Goal: Task Accomplishment & Management: Manage account settings

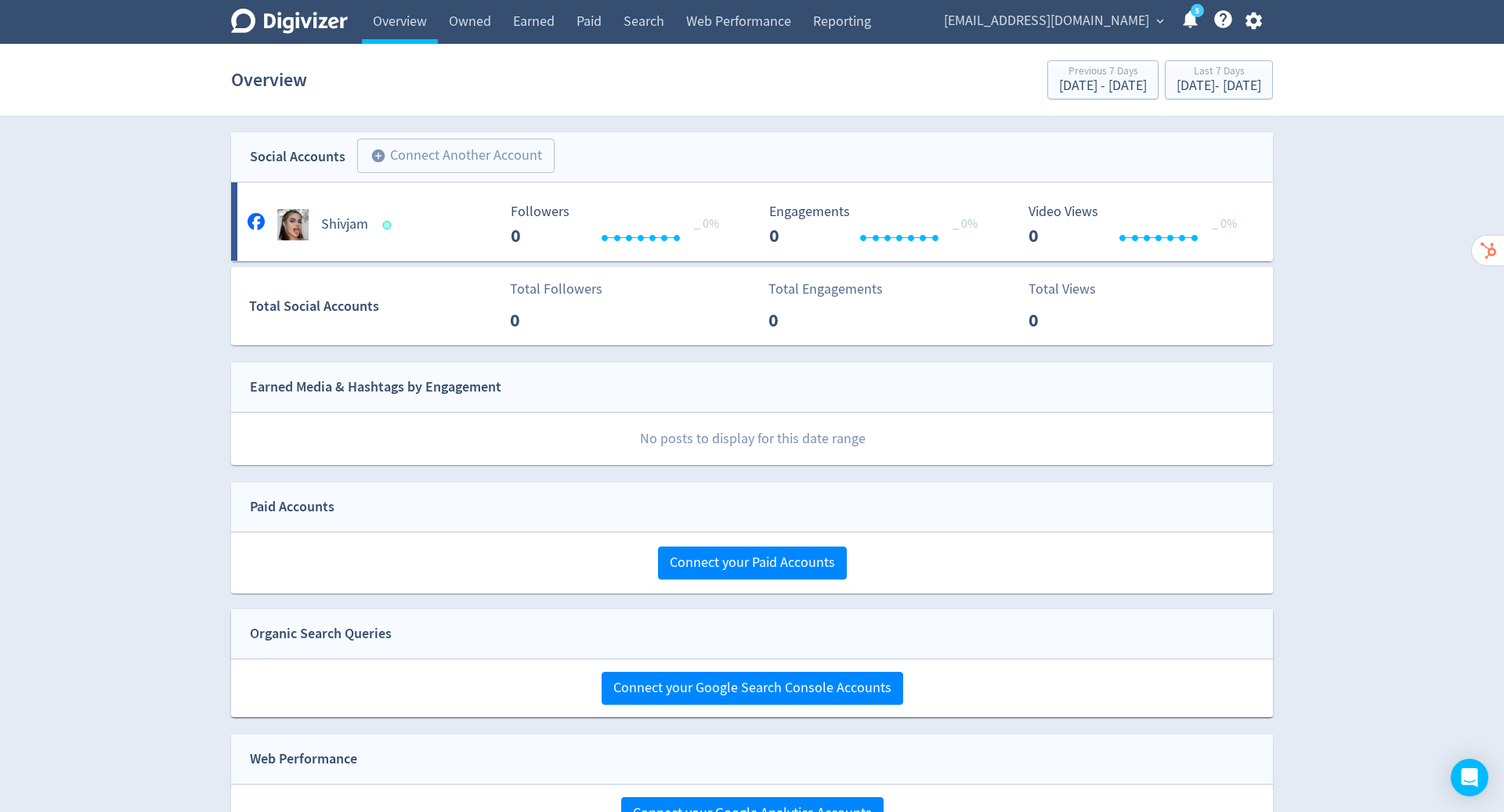
click at [1252, 23] on icon "button" at bounding box center [1254, 21] width 21 height 21
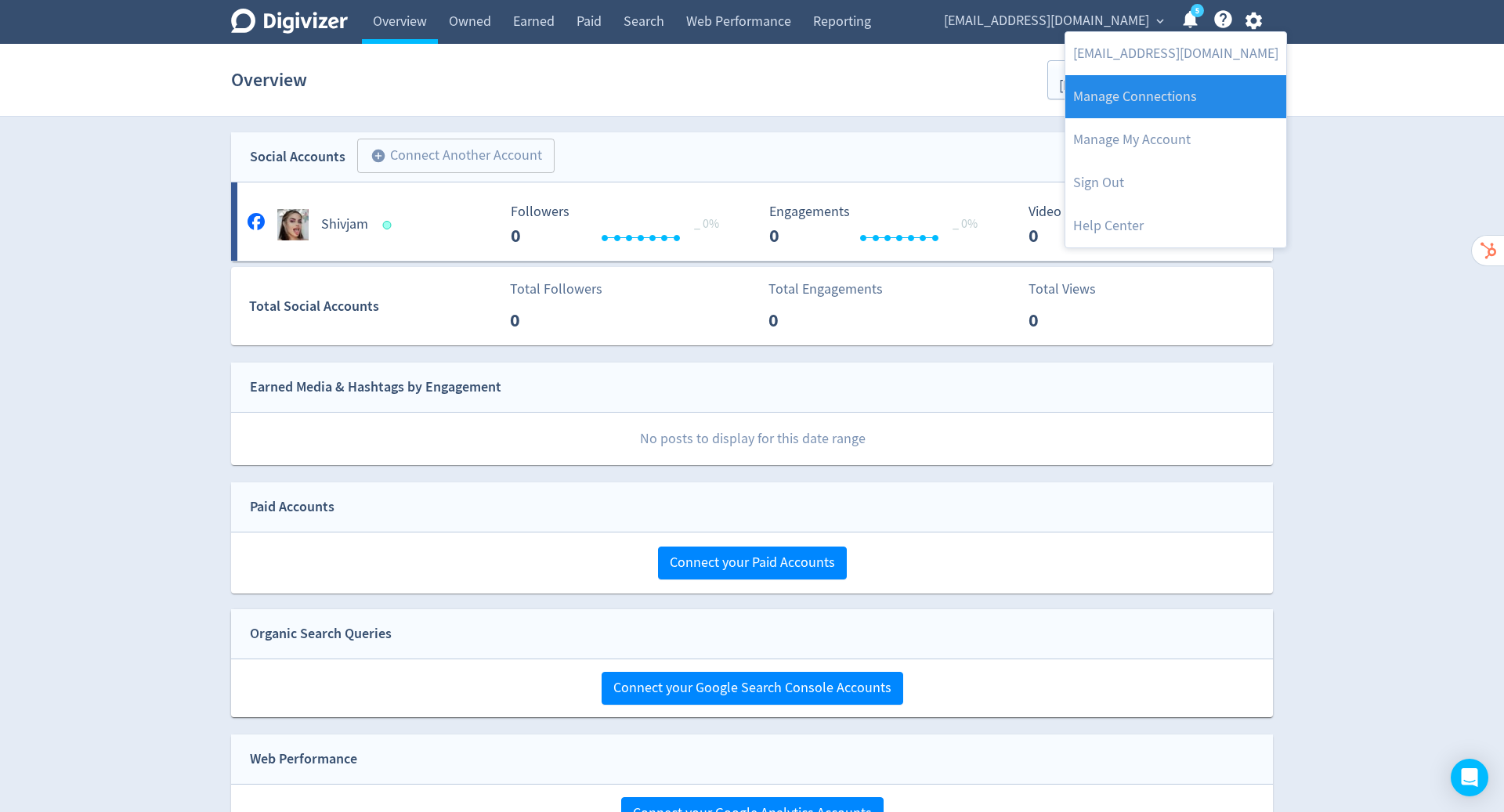
click at [1181, 93] on link "Manage Connections" at bounding box center [1176, 96] width 221 height 43
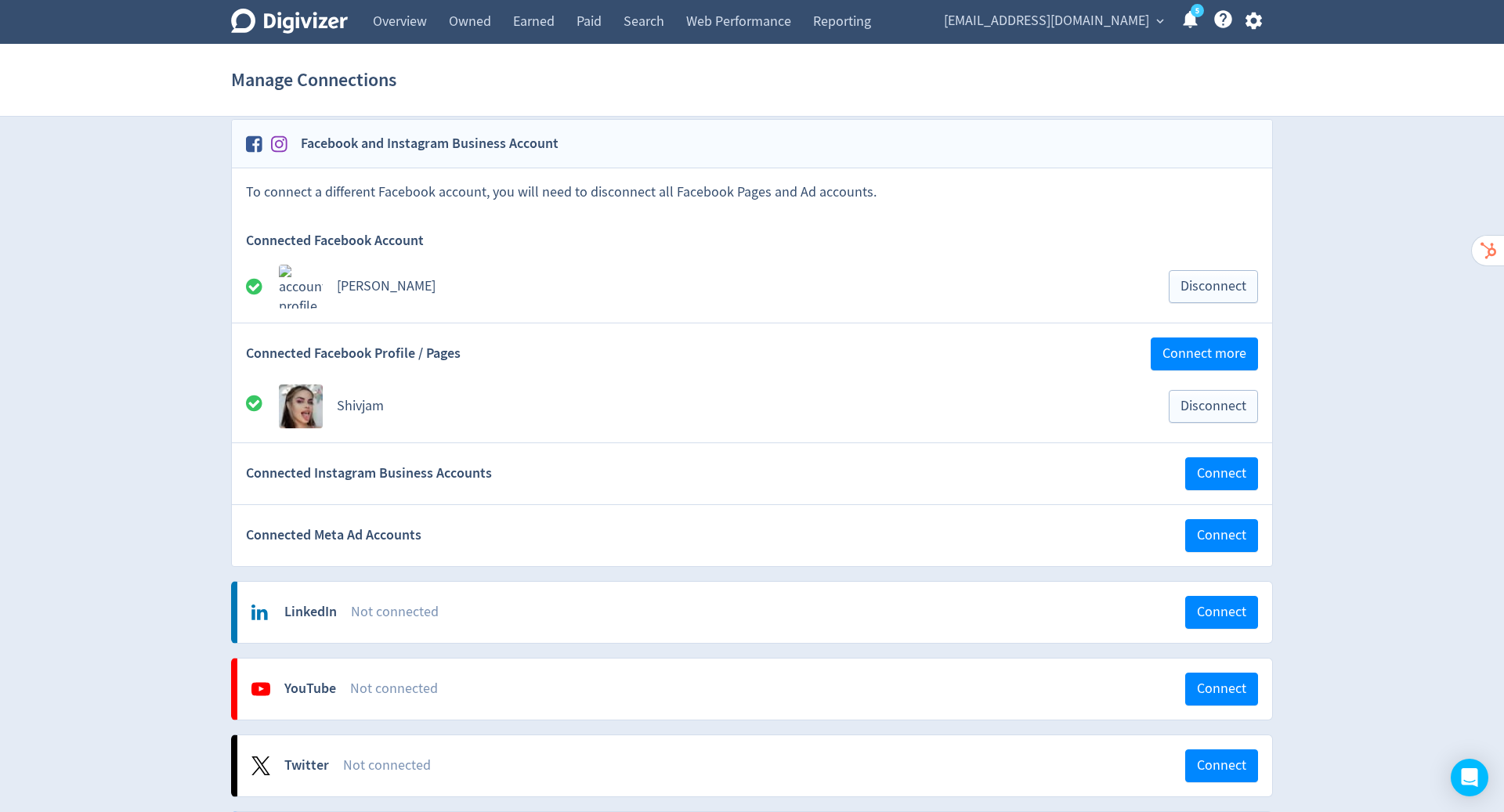
scroll to position [76, 0]
click at [1226, 470] on span "Connect" at bounding box center [1221, 472] width 49 height 14
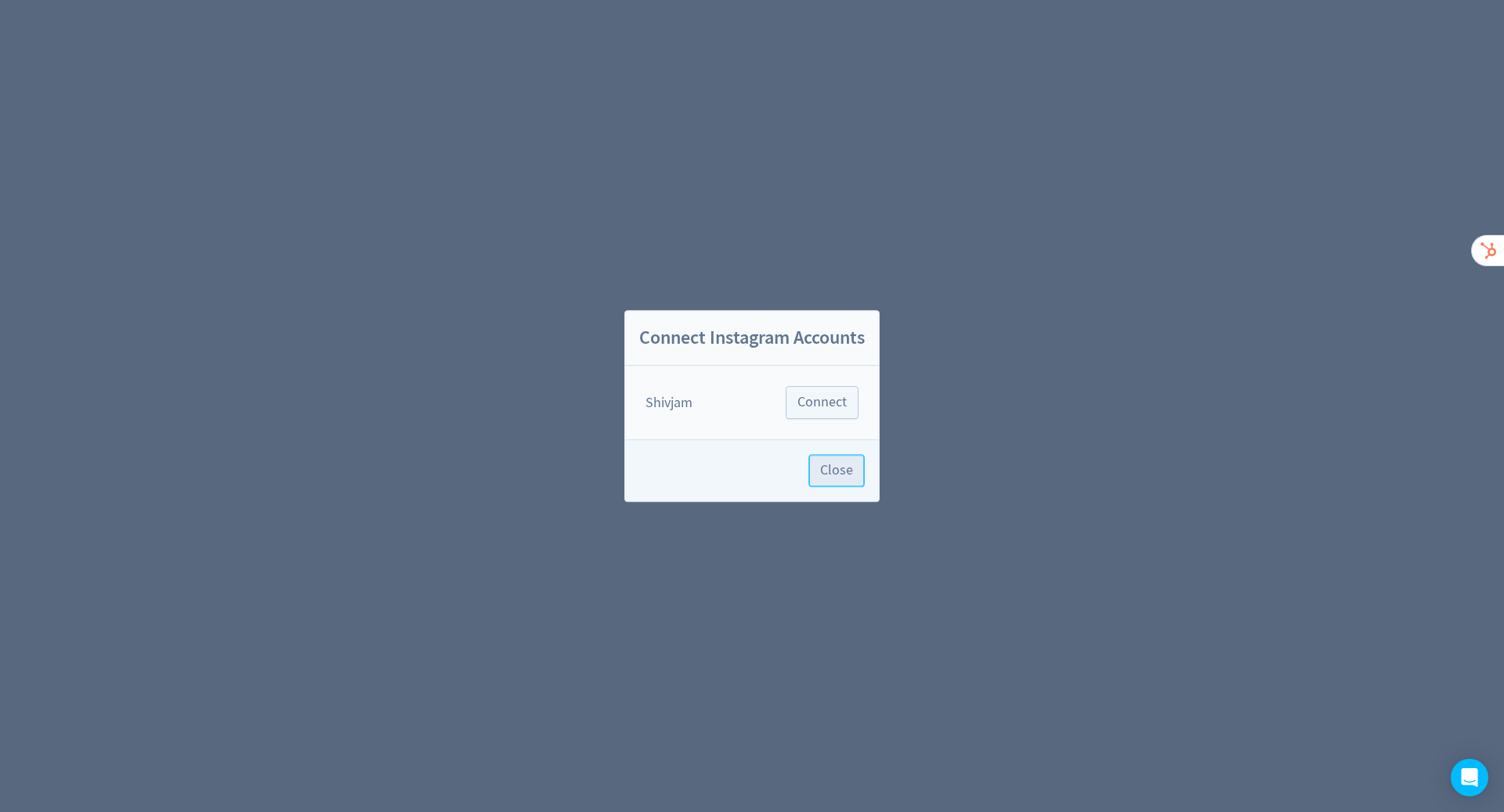
click at [829, 474] on span "Close" at bounding box center [837, 470] width 33 height 14
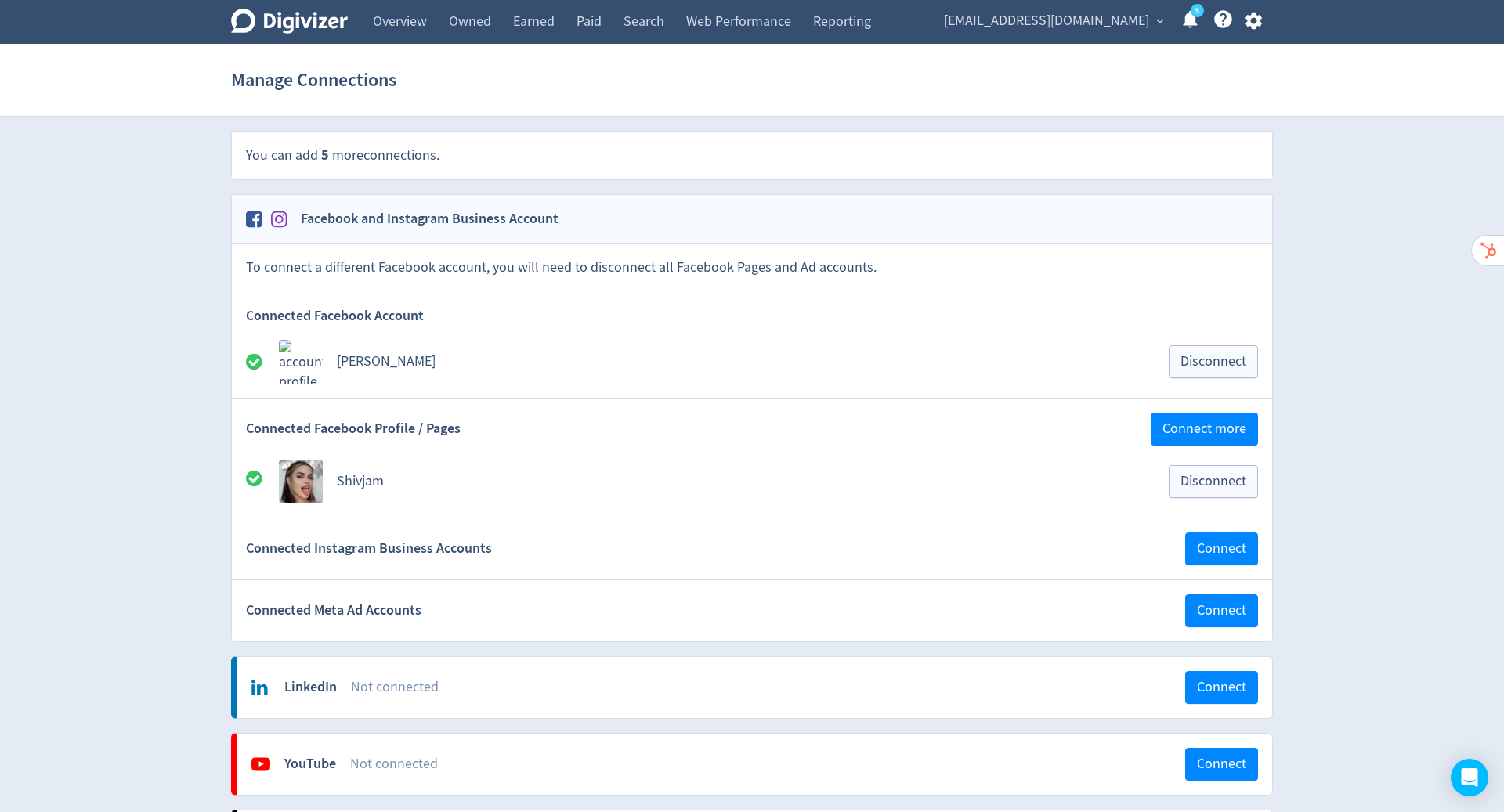
click at [1256, 27] on icon "button" at bounding box center [1254, 21] width 21 height 21
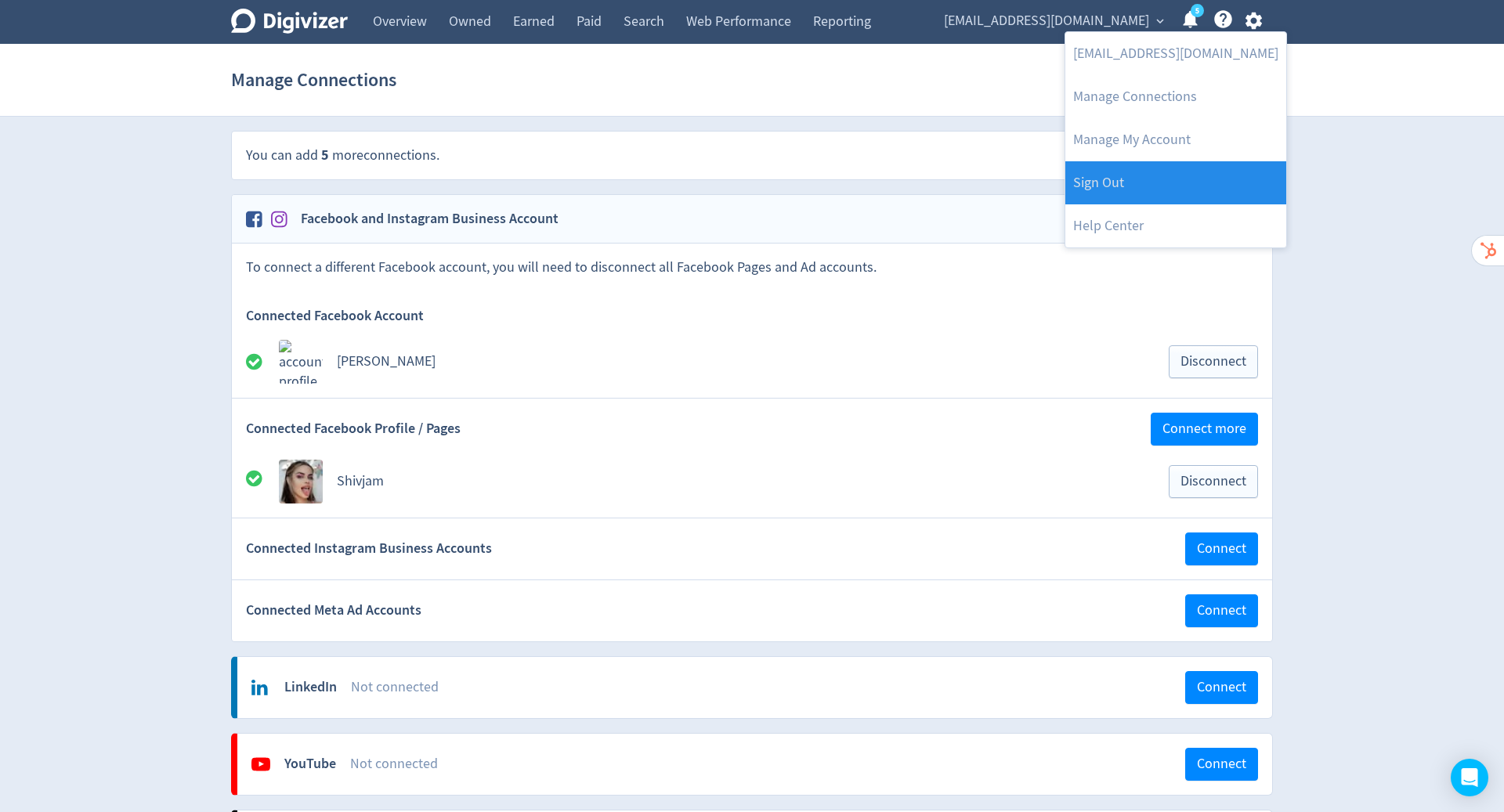
click at [1181, 193] on link "Sign Out" at bounding box center [1176, 183] width 221 height 43
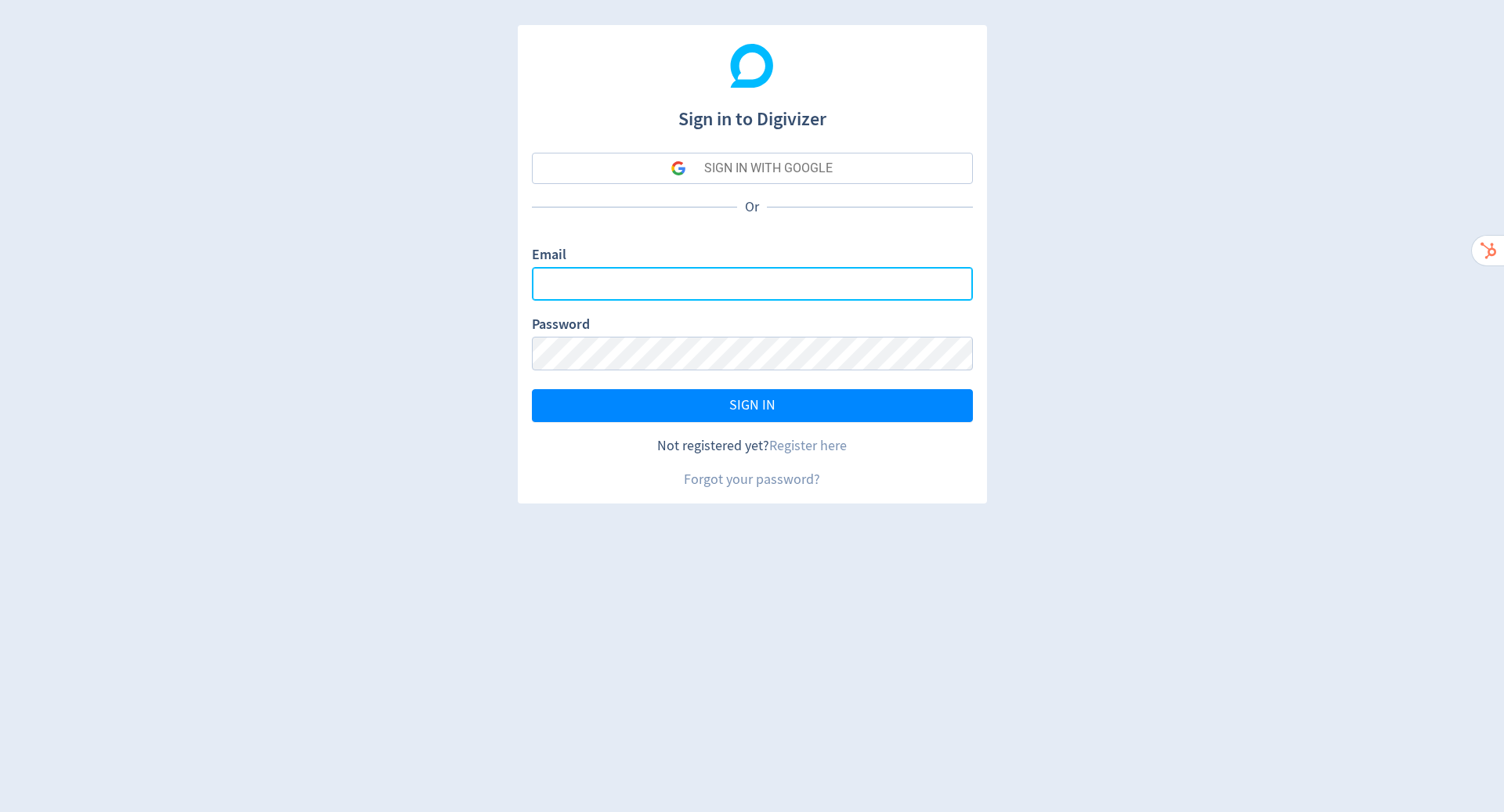
click at [778, 290] on input "Email" at bounding box center [752, 284] width 441 height 34
type input "[PERSON_NAME][EMAIL_ADDRESS][PERSON_NAME][DOMAIN_NAME]"
